Goal: Ask a question: Seek information or help from site administrators or community

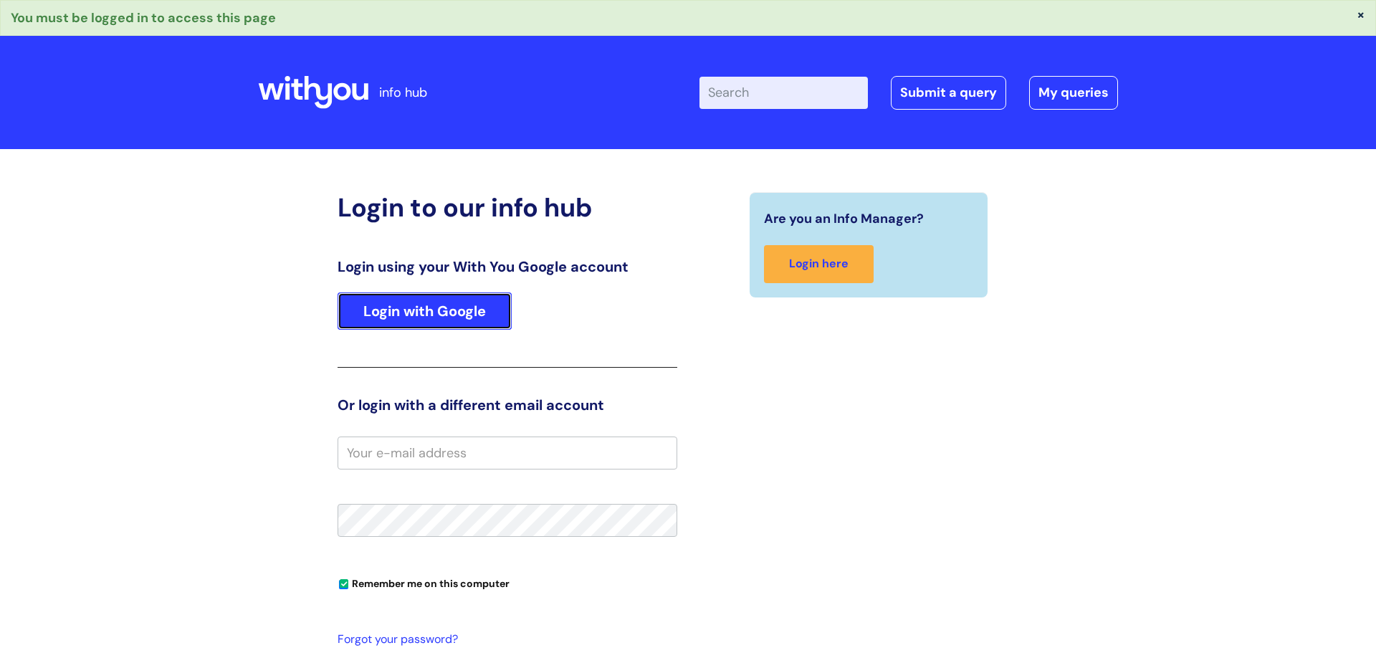
click at [467, 327] on link "Login with Google" at bounding box center [425, 310] width 174 height 37
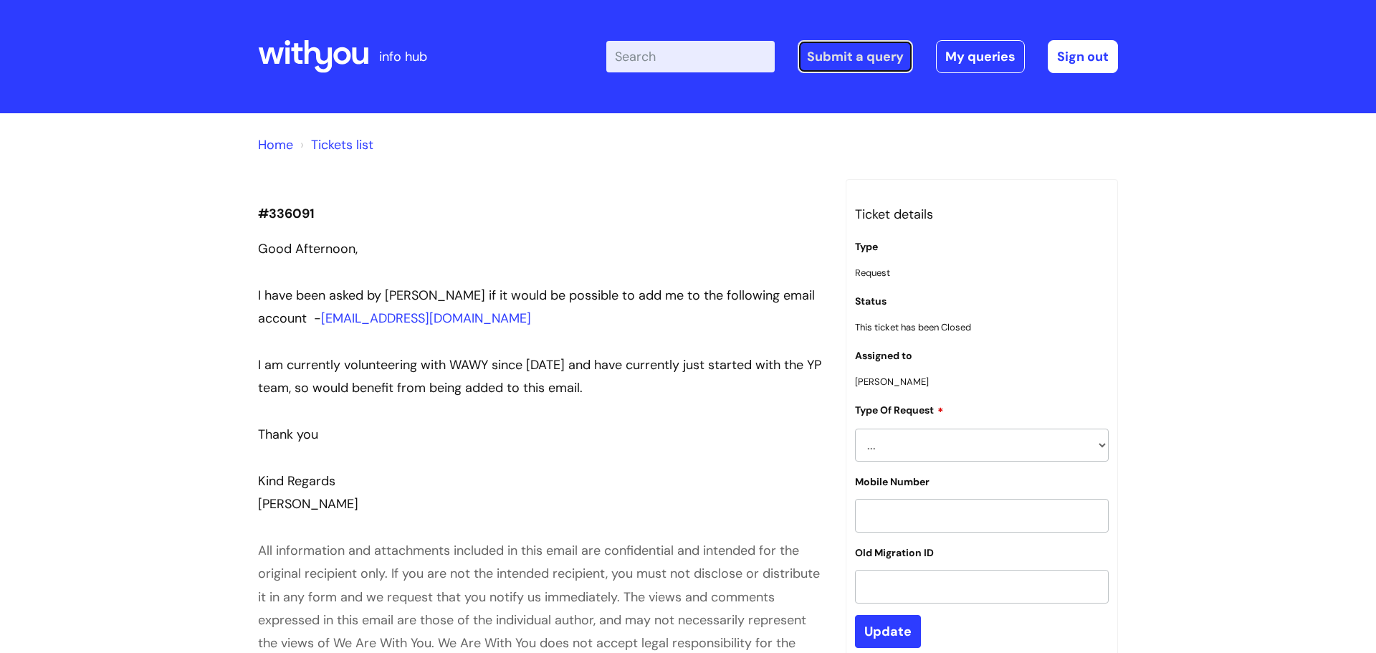
click at [874, 64] on link "Submit a query" at bounding box center [855, 56] width 115 height 33
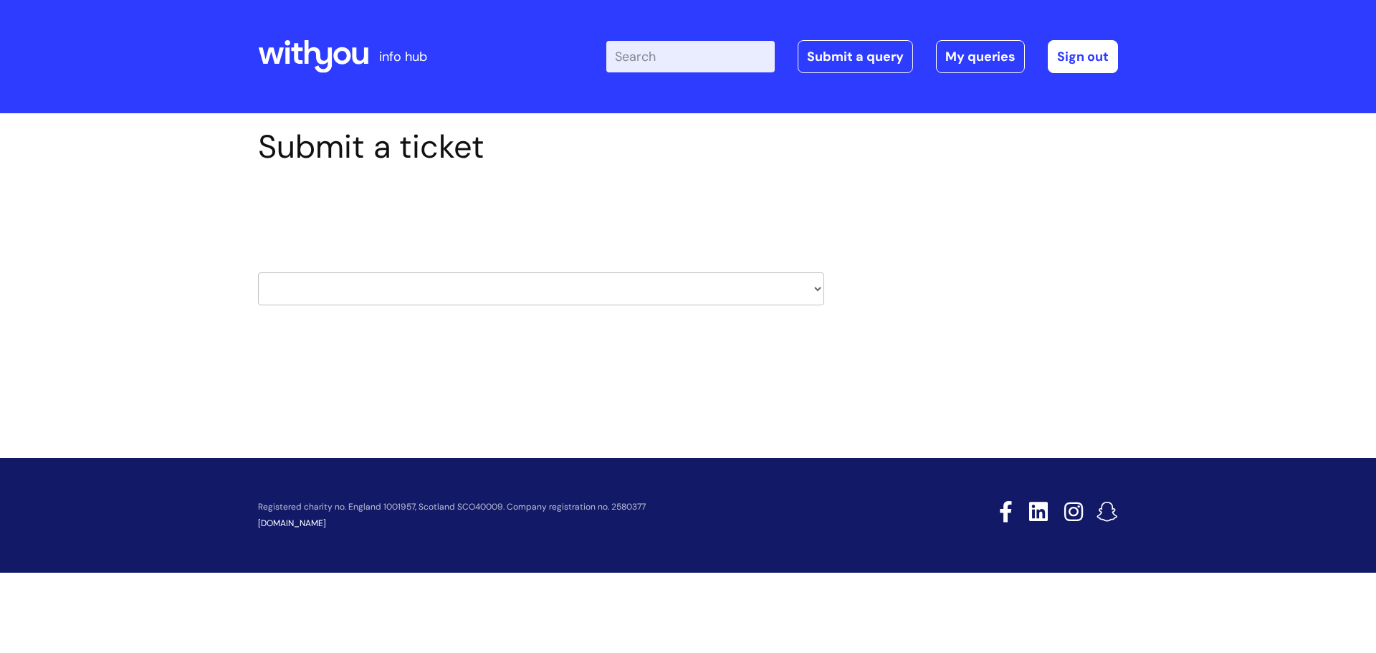
click at [580, 292] on select "HR / People IT and Support Clinical Drug Alerts Finance Accounts Data Support T…" at bounding box center [541, 288] width 566 height 33
select select "it_and_support"
click at [258, 272] on select "HR / People IT and Support Clinical Drug Alerts Finance Accounts Data Support T…" at bounding box center [541, 288] width 566 height 33
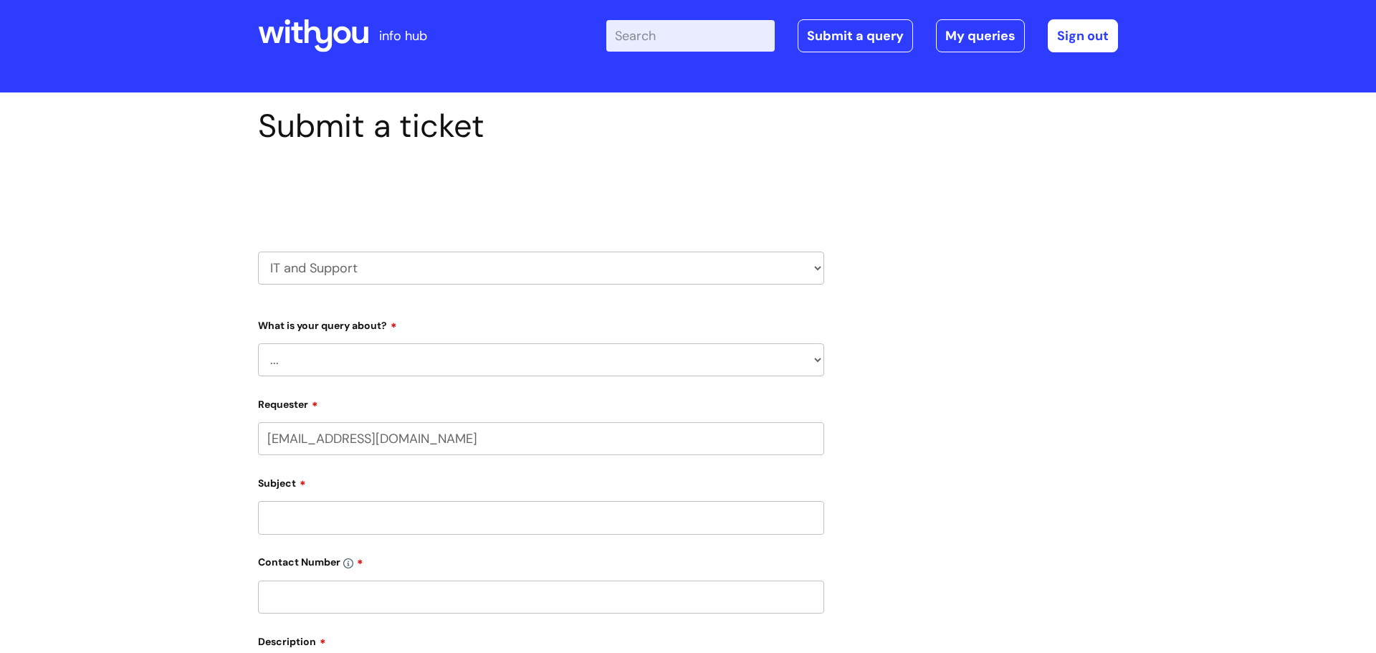
scroll to position [22, 0]
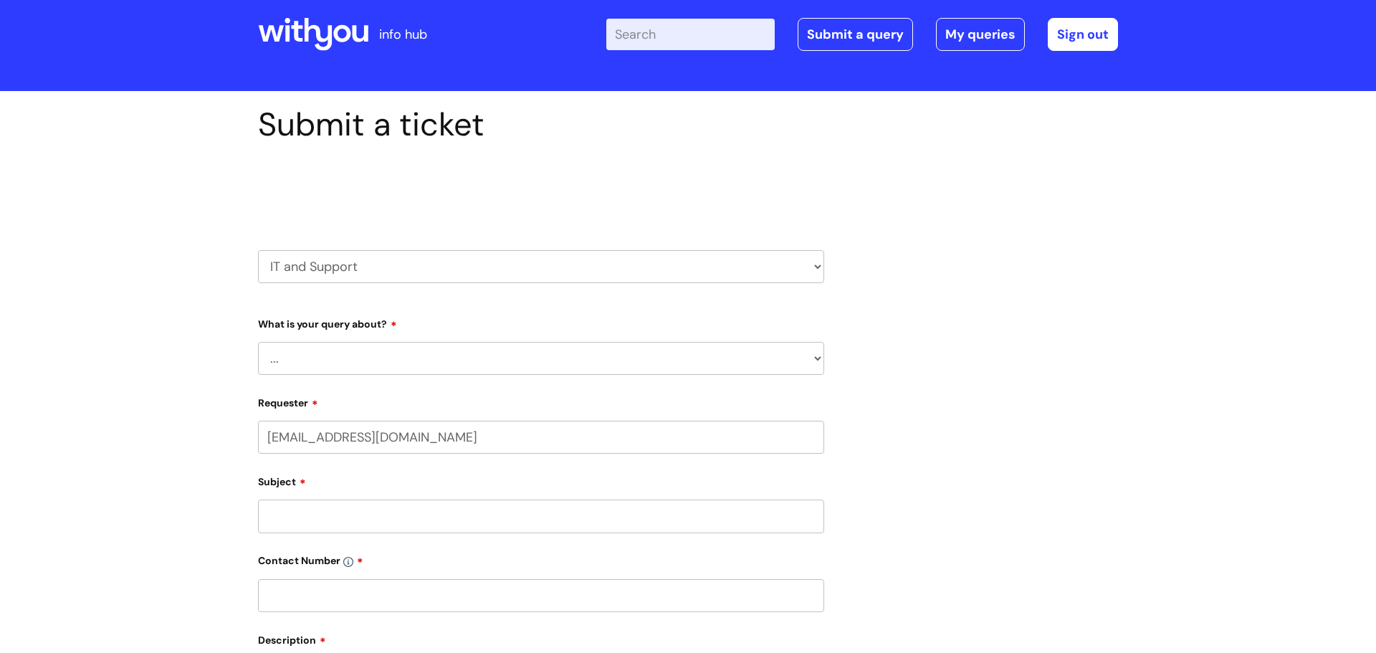
click at [361, 362] on select "... Mobile Phone Reset & MFA Accounts, Starters and Leavers IT Hardware issue I…" at bounding box center [541, 358] width 566 height 33
select select "Printing & Scanning"
click at [258, 342] on select "... Mobile Phone Reset & MFA Accounts, Starters and Leavers IT Hardware issue I…" at bounding box center [541, 358] width 566 height 33
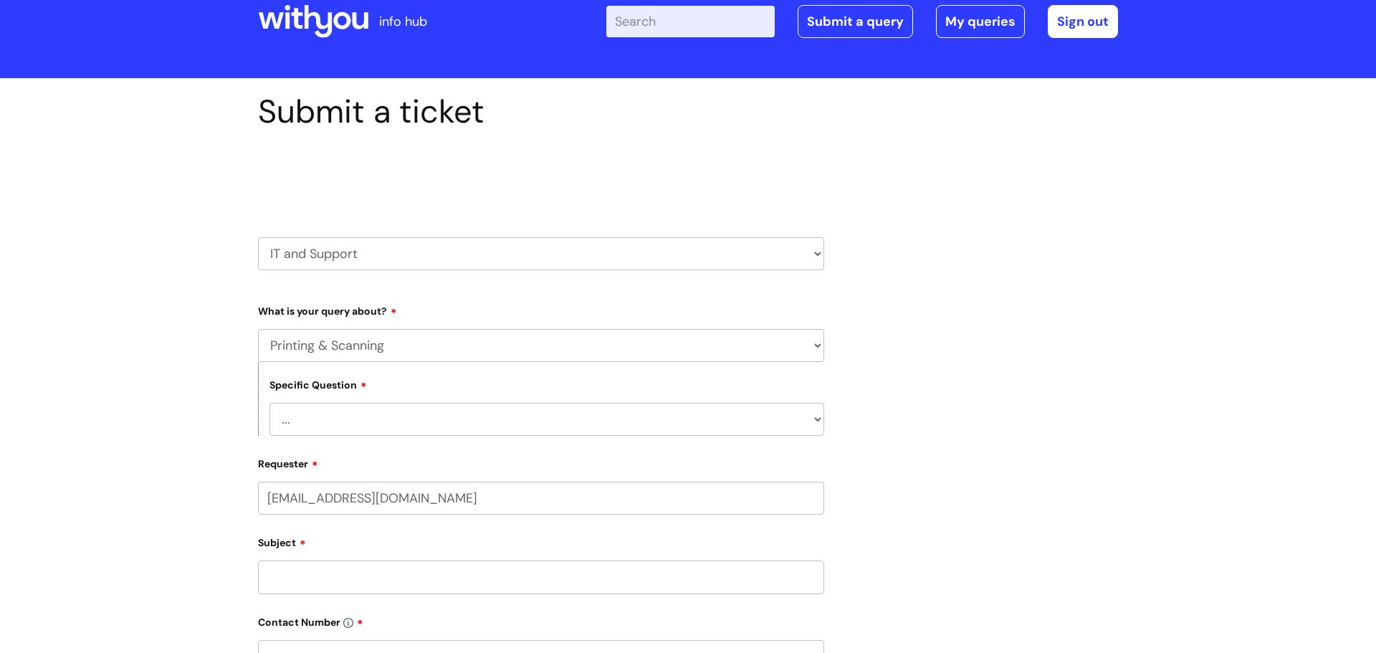
scroll to position [37, 0]
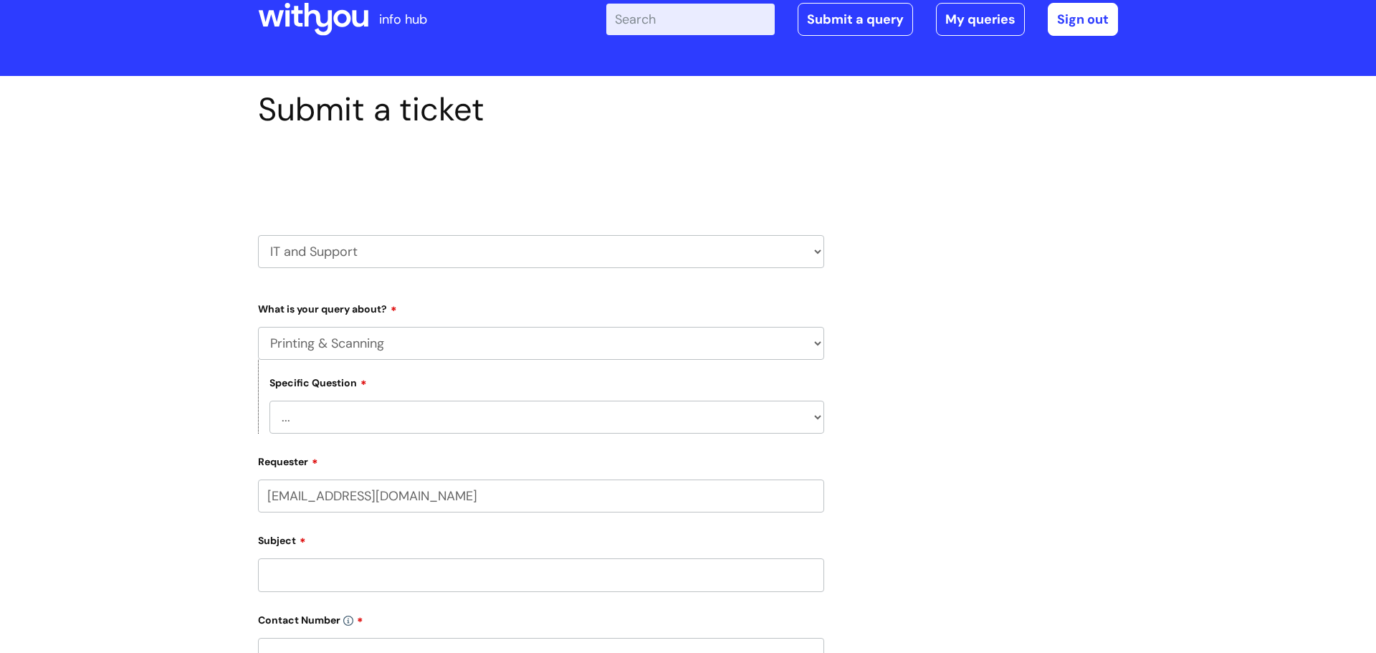
click at [421, 405] on select "... I need help finding or adding a printer I need help to scan a document I ne…" at bounding box center [546, 417] width 555 height 33
select select "I need help finding or adding a printer"
click at [269, 401] on select "... I need help finding or adding a printer I need help to scan a document I ne…" at bounding box center [546, 417] width 555 height 33
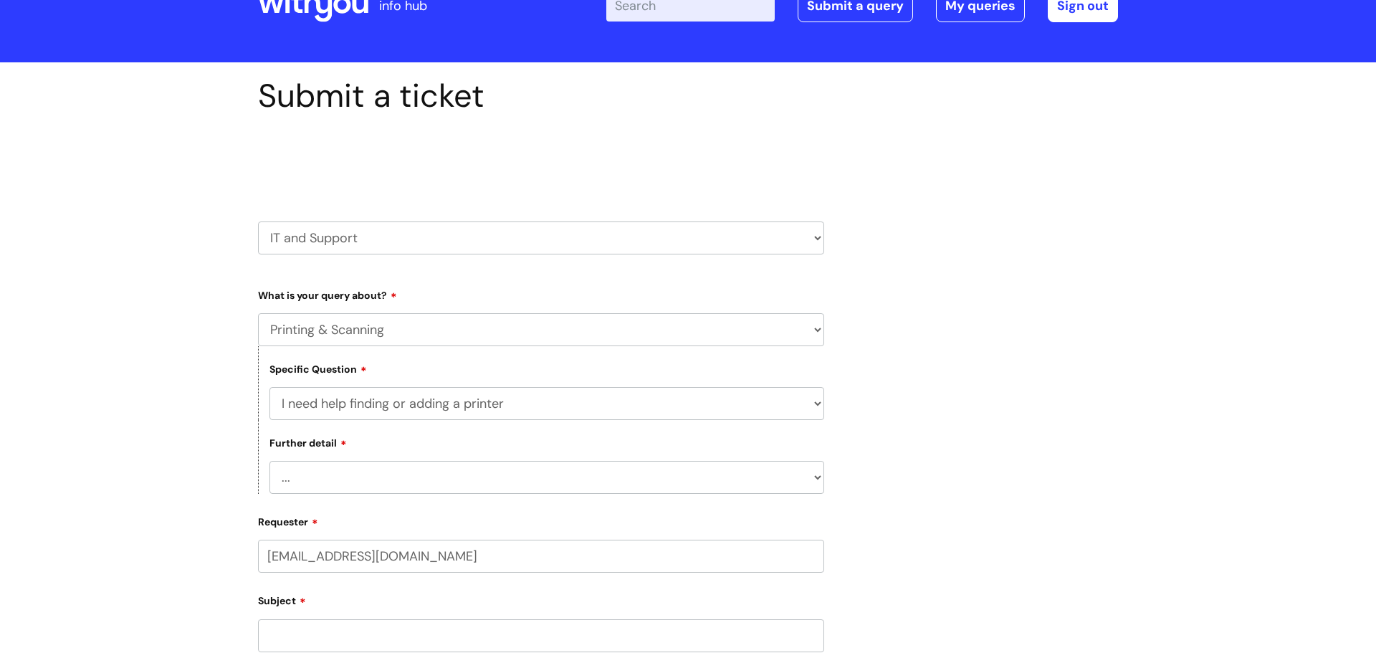
scroll to position [52, 0]
drag, startPoint x: 477, startPoint y: 494, endPoint x: 476, endPoint y: 484, distance: 9.4
click at [476, 494] on form "Type Of Request ... Accounts (Finance) Alerts! (For clinical team) Data Protect…" at bounding box center [541, 653] width 566 height 742
click at [476, 484] on select "... I need help with my Printix login" at bounding box center [546, 476] width 555 height 33
select select "I need help with my Printix login"
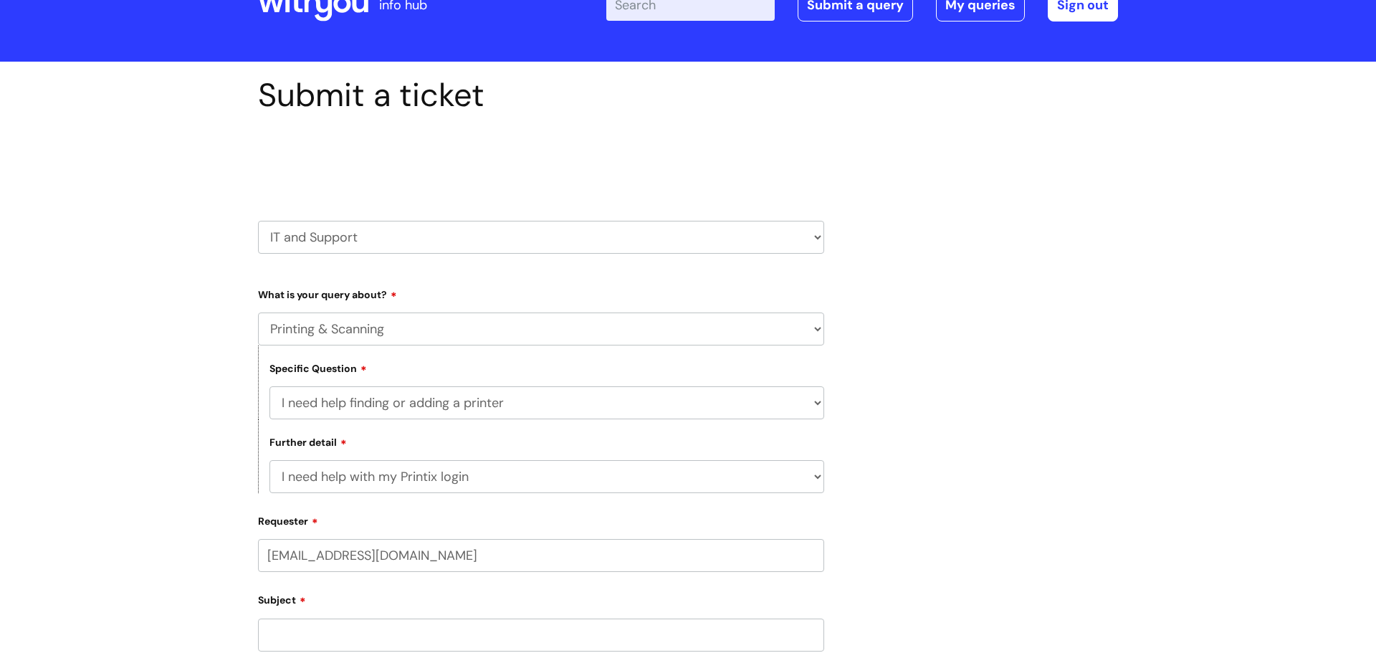
click at [269, 460] on select "... I need help with my Printix login" at bounding box center [546, 476] width 555 height 33
click at [585, 513] on label "Requester" at bounding box center [541, 518] width 566 height 17
click at [585, 539] on input "meg.innocent@wearewithyou.org.uk" at bounding box center [541, 555] width 566 height 33
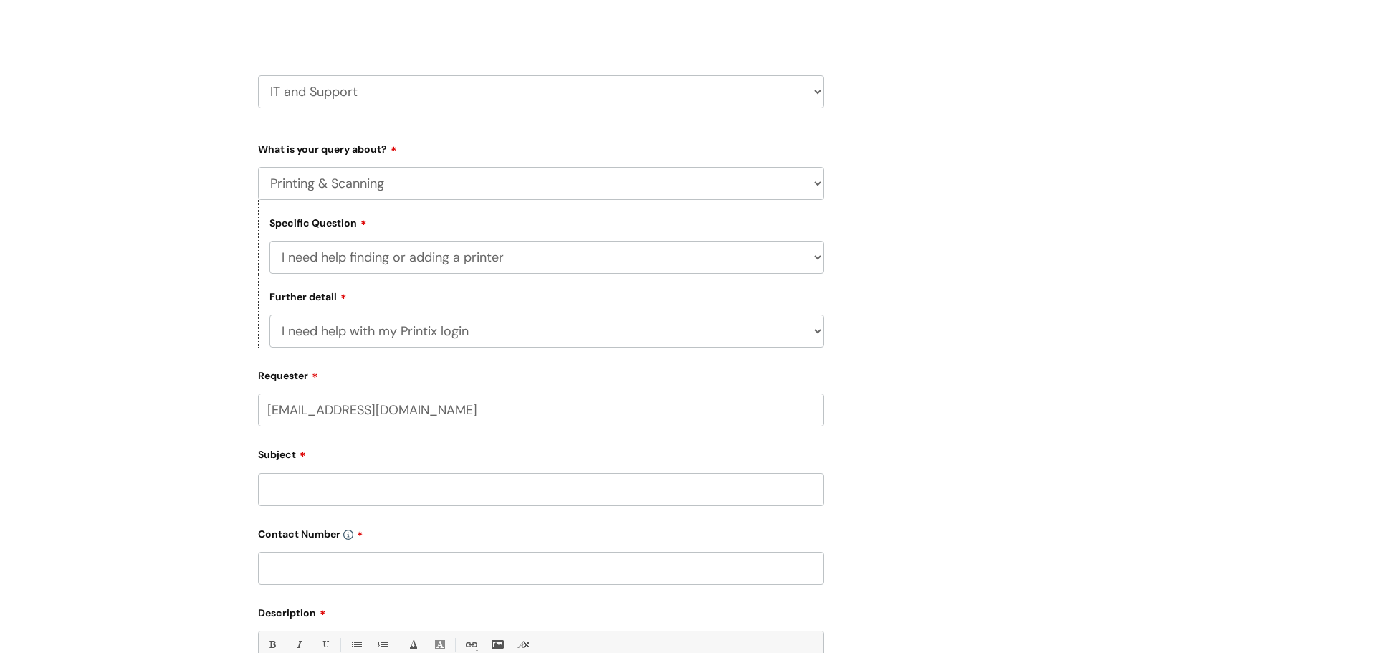
scroll to position [234, 0]
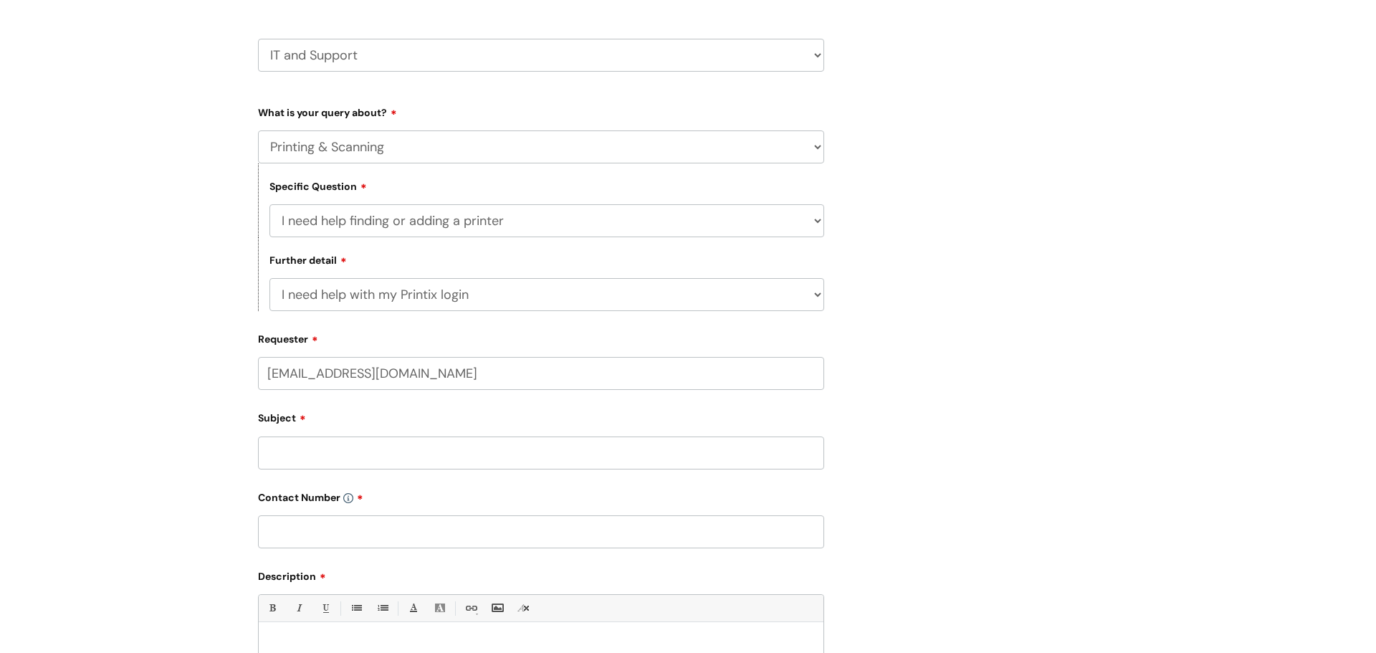
click at [350, 463] on input "Subject" at bounding box center [541, 452] width 566 height 33
type input "I"
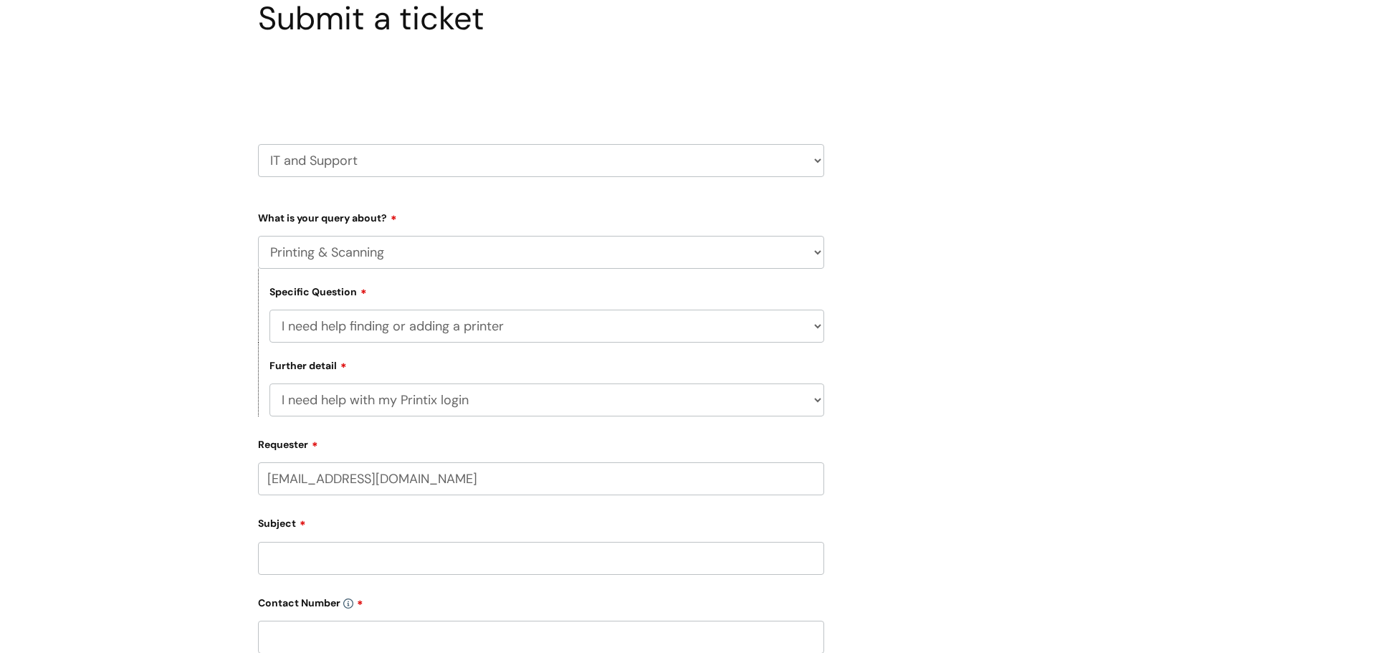
scroll to position [0, 0]
